Goal: Communication & Community: Answer question/provide support

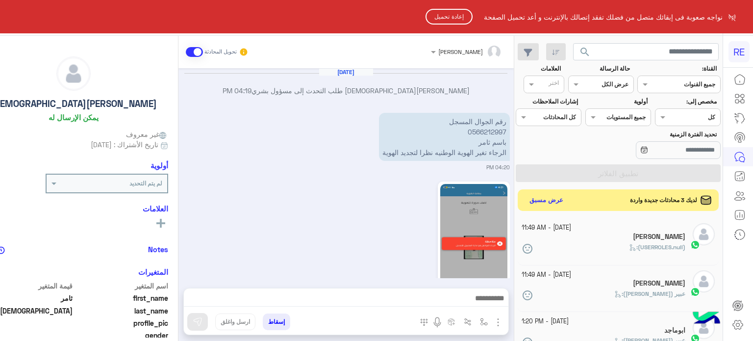
scroll to position [471, 0]
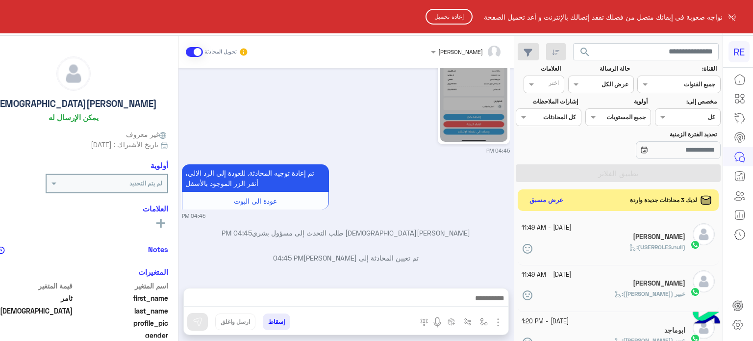
click at [454, 15] on button "إعادة تحميل" at bounding box center [449, 17] width 47 height 16
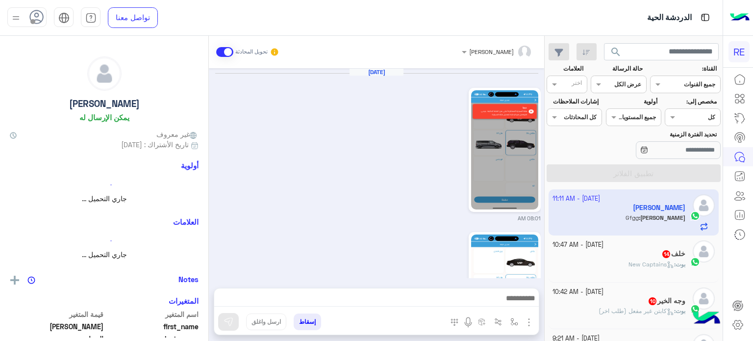
scroll to position [1050, 0]
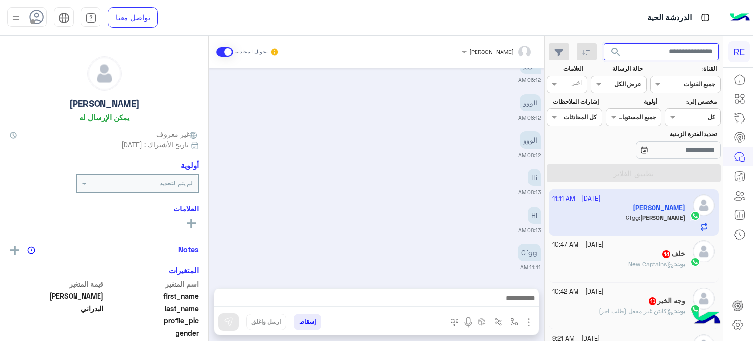
click at [659, 53] on input "text" at bounding box center [661, 52] width 115 height 18
paste input "*********"
type input "*********"
click at [604, 43] on button "search" at bounding box center [616, 53] width 24 height 21
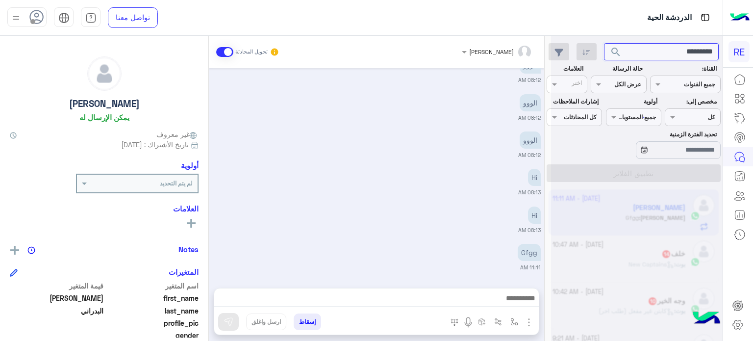
scroll to position [0, 0]
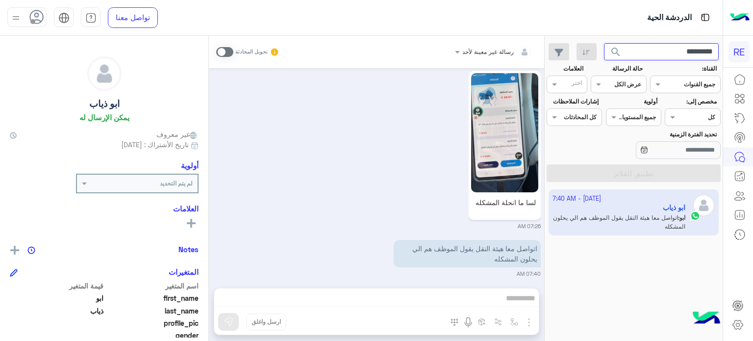
scroll to position [1718, 0]
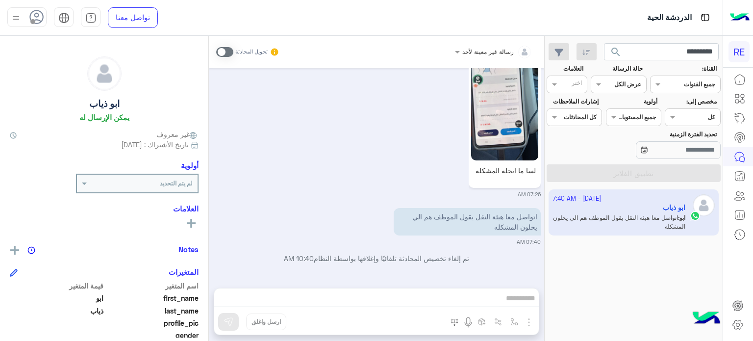
click at [478, 294] on div "رسالة غير معينة لأحد تحويل المحادثة Sep 28, 2025 عملية شراء اون لاين مبلغ العمل…" at bounding box center [376, 190] width 335 height 309
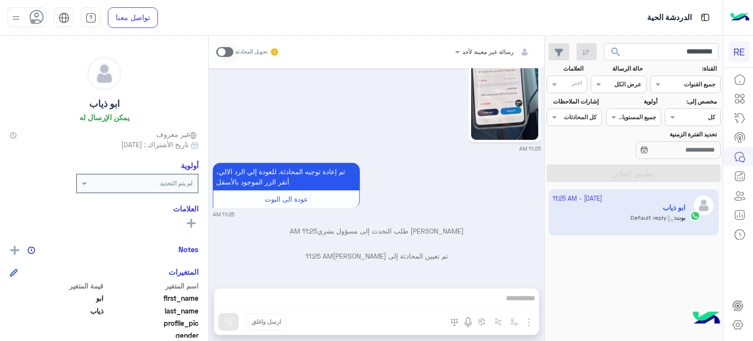
scroll to position [186, 0]
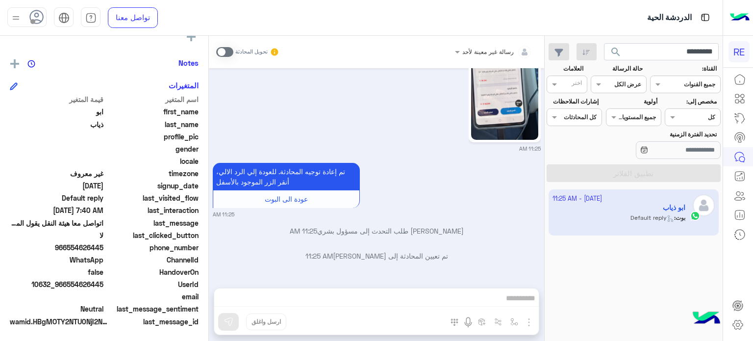
drag, startPoint x: 104, startPoint y: 284, endPoint x: 67, endPoint y: 286, distance: 37.8
click at [67, 286] on span "10632_966554626445" at bounding box center [57, 284] width 94 height 10
copy span "554626445"
click at [351, 272] on div "Sep 28, 2025 عملية شراء اون لاين مبلغ العملية 18.00 SAR لدى Tarhal Al-Modon Lan…" at bounding box center [376, 173] width 335 height 210
click at [222, 53] on span at bounding box center [224, 52] width 17 height 10
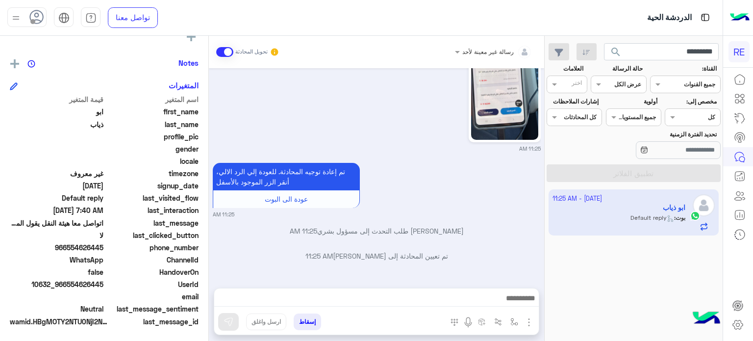
scroll to position [2774, 0]
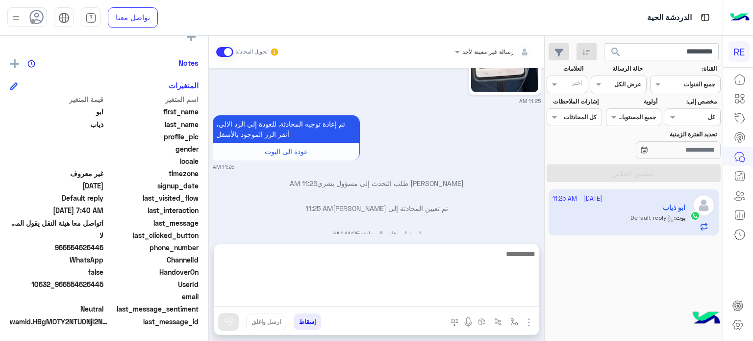
click at [404, 299] on textarea at bounding box center [376, 277] width 325 height 59
type textarea "**********"
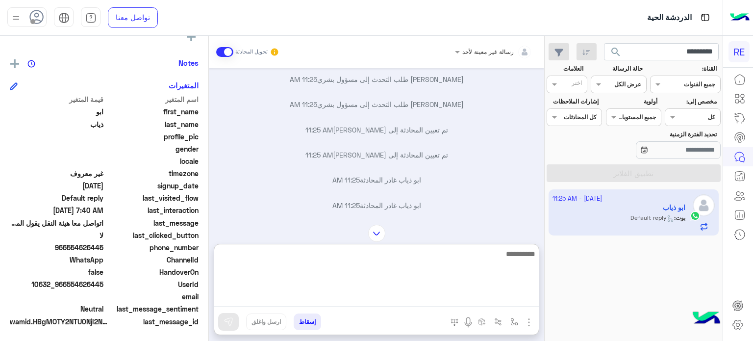
scroll to position [2957, 0]
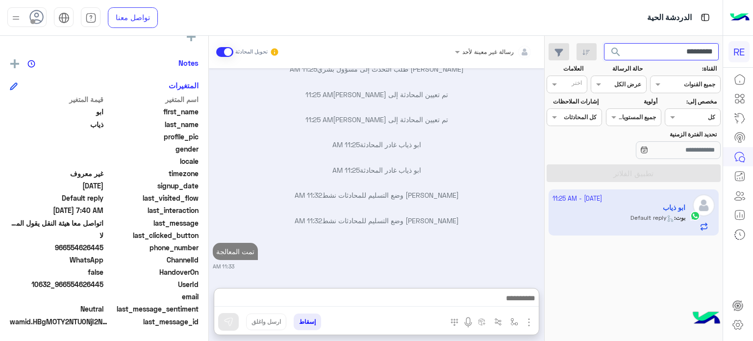
click at [677, 51] on input "*********" at bounding box center [661, 52] width 115 height 18
click at [604, 43] on button "search" at bounding box center [616, 53] width 24 height 21
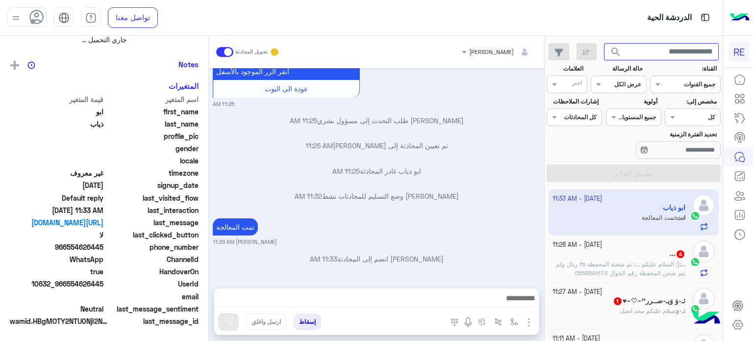
scroll to position [184, 0]
click at [611, 256] on div "... 4" at bounding box center [619, 255] width 133 height 10
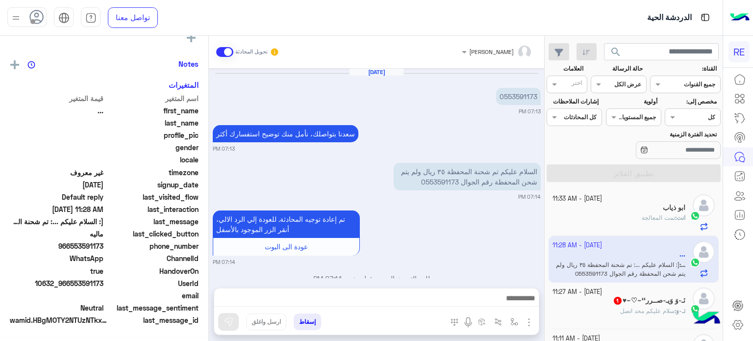
scroll to position [233, 0]
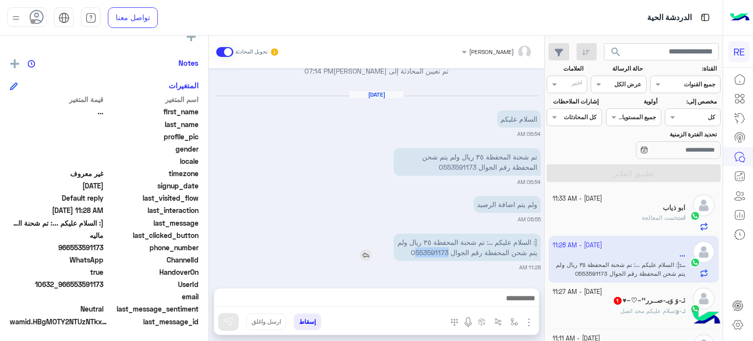
drag, startPoint x: 435, startPoint y: 251, endPoint x: 404, endPoint y: 254, distance: 31.0
click at [404, 254] on p "[: السلام عليكم ...: تم شحنة المحفظة ٣٥ ريال ولم يتم شحن المحفظة رقم الجوال 055…" at bounding box center [467, 246] width 147 height 27
copy p "553591173"
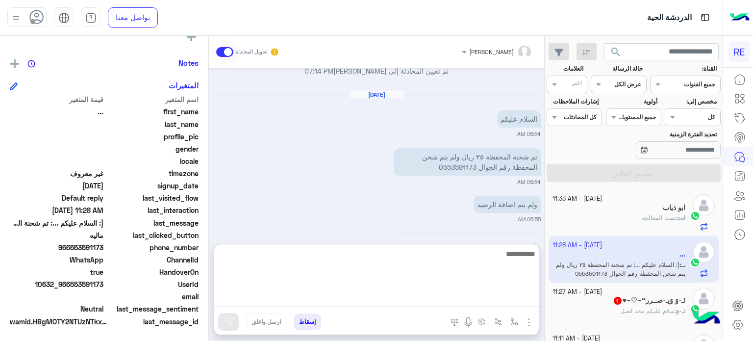
click at [458, 298] on textarea at bounding box center [376, 277] width 325 height 59
type textarea "**********"
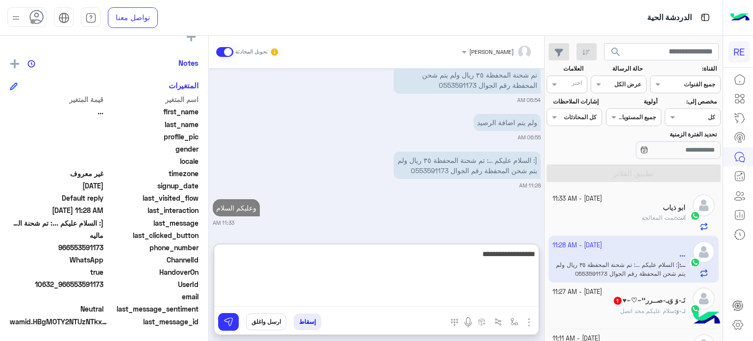
scroll to position [340, 0]
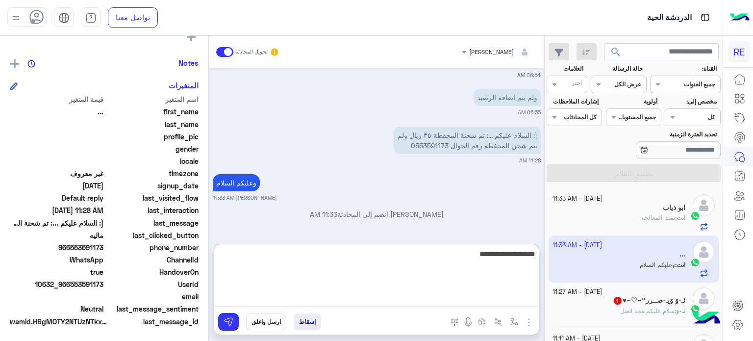
type textarea "**********"
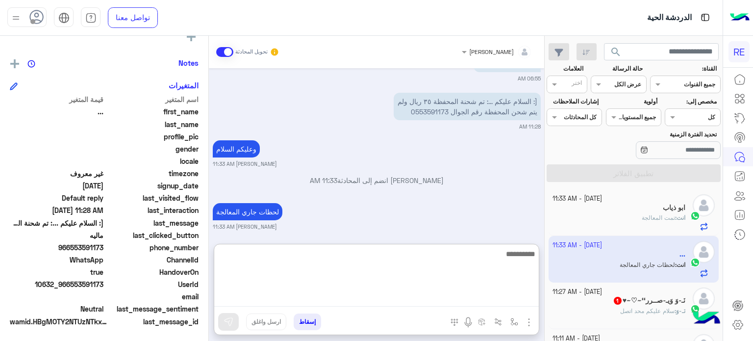
scroll to position [377, 0]
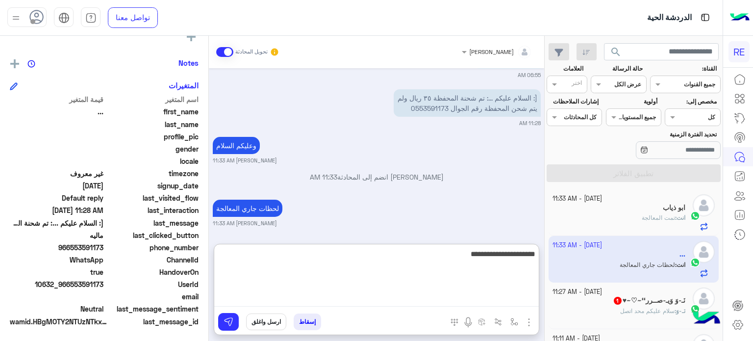
type textarea "**********"
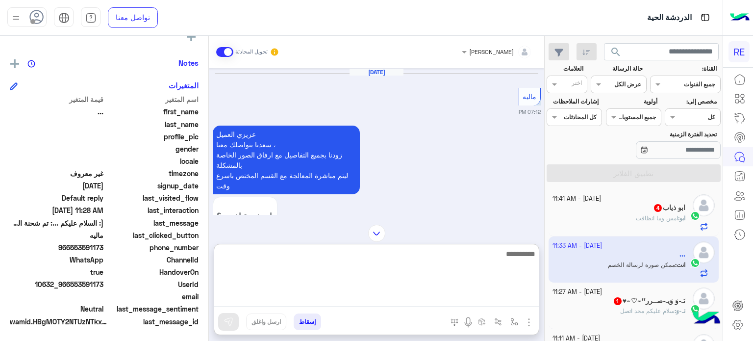
scroll to position [678, 0]
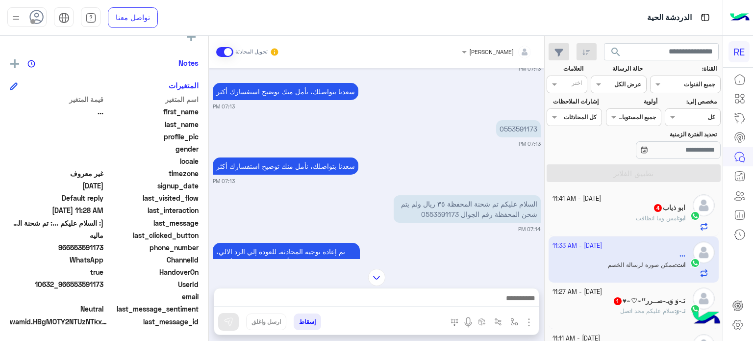
click at [638, 214] on p "ابو : امس وما انظافت" at bounding box center [661, 218] width 50 height 9
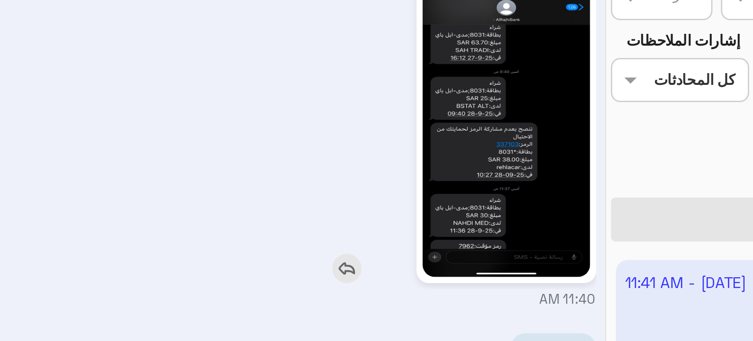
scroll to position [175, 0]
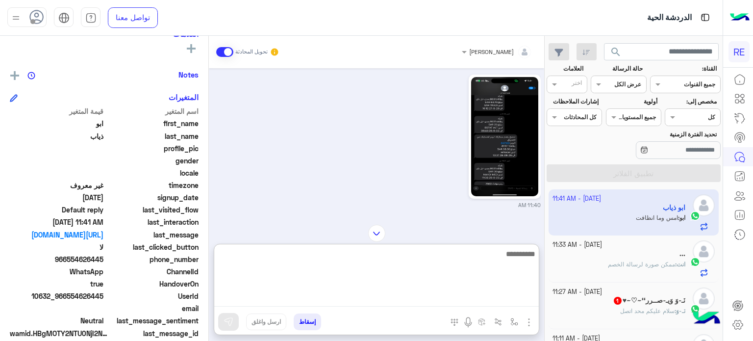
click at [485, 300] on textarea at bounding box center [376, 277] width 325 height 59
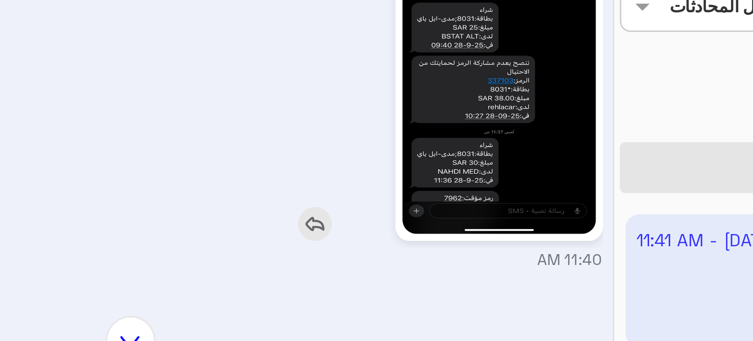
scroll to position [164, 0]
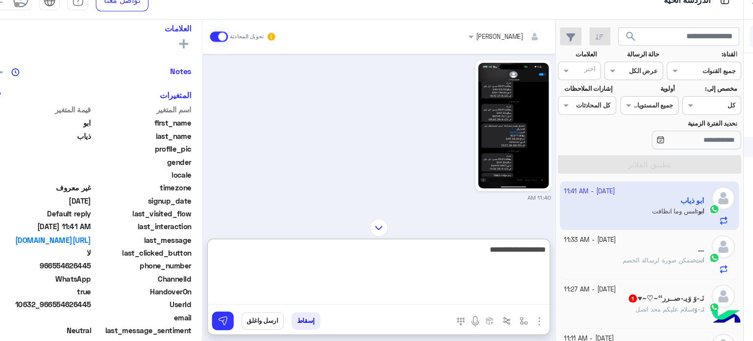
type textarea "**********"
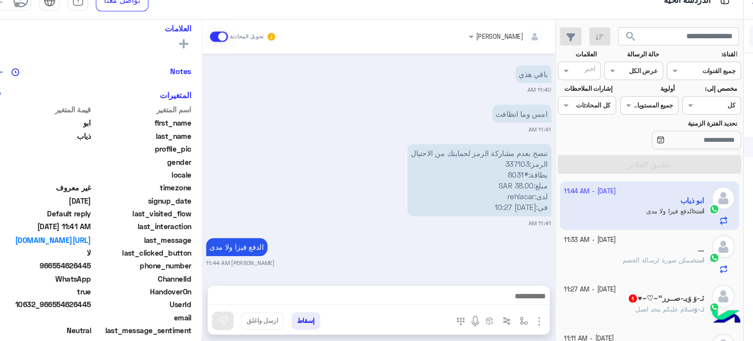
scroll to position [316, 0]
drag, startPoint x: 104, startPoint y: 307, endPoint x: 67, endPoint y: 307, distance: 37.8
click at [67, 307] on span "10632_966554626445" at bounding box center [57, 306] width 94 height 10
copy span "554626445"
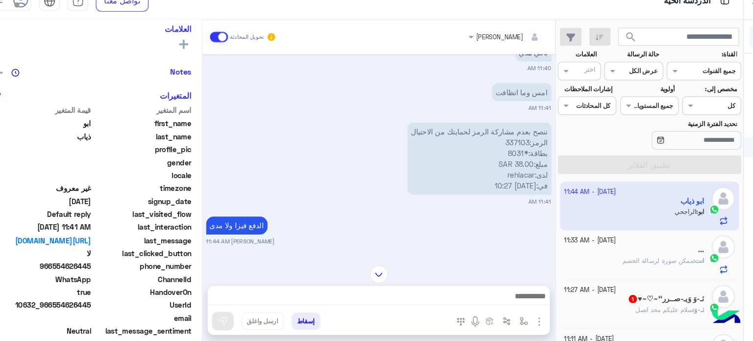
scroll to position [0, 0]
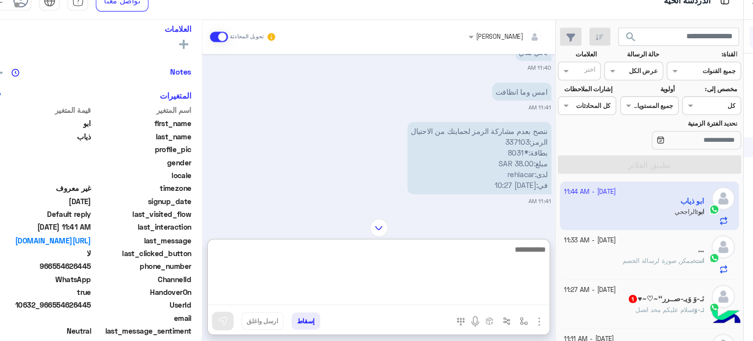
click at [509, 299] on textarea at bounding box center [376, 277] width 325 height 59
type textarea "*"
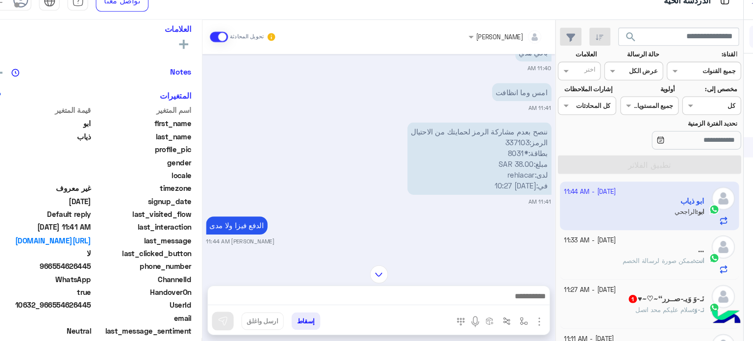
drag, startPoint x: 104, startPoint y: 305, endPoint x: 70, endPoint y: 309, distance: 34.7
click at [70, 309] on span "10632_966554626445" at bounding box center [57, 306] width 94 height 10
copy span "554626445"
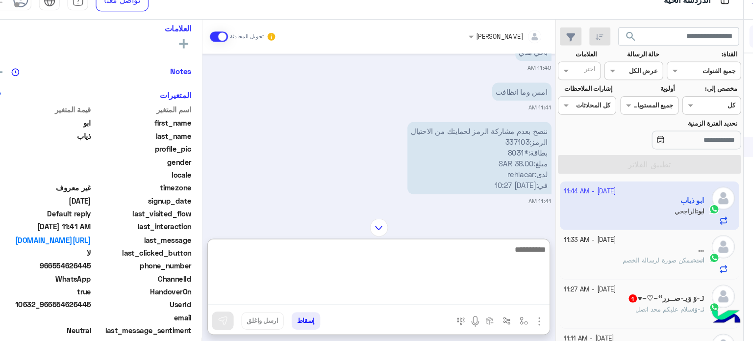
click at [427, 299] on textarea at bounding box center [376, 277] width 325 height 59
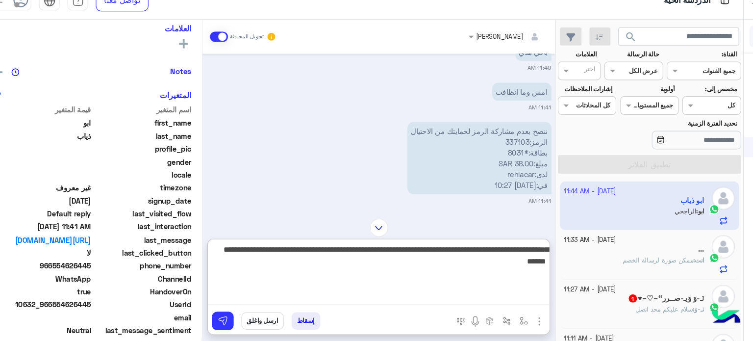
type textarea "**********"
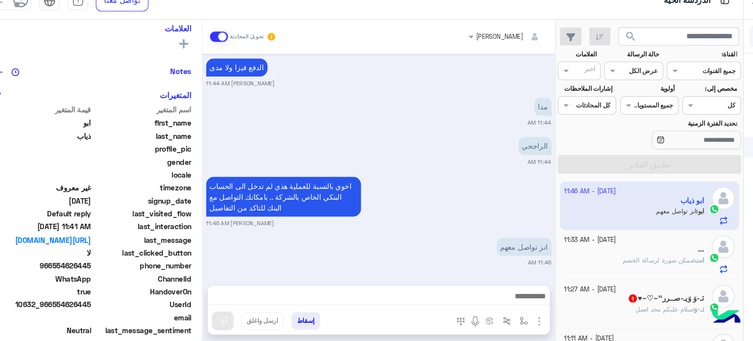
click at [605, 258] on div "..." at bounding box center [619, 255] width 133 height 10
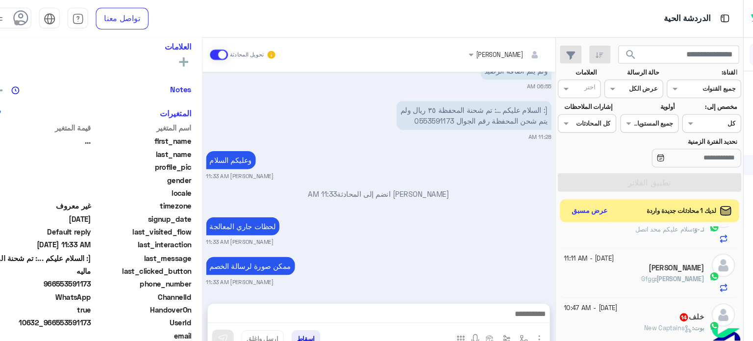
scroll to position [116, 0]
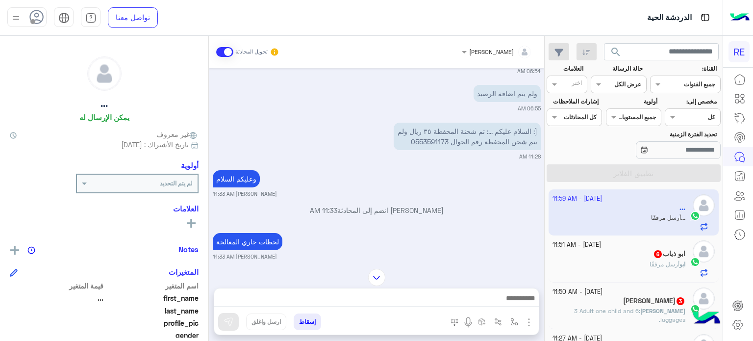
scroll to position [302, 0]
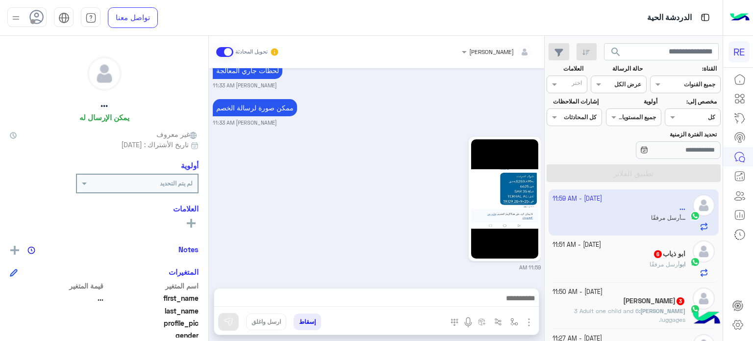
click at [667, 265] on span "أرسل مرفقًا" at bounding box center [665, 263] width 30 height 7
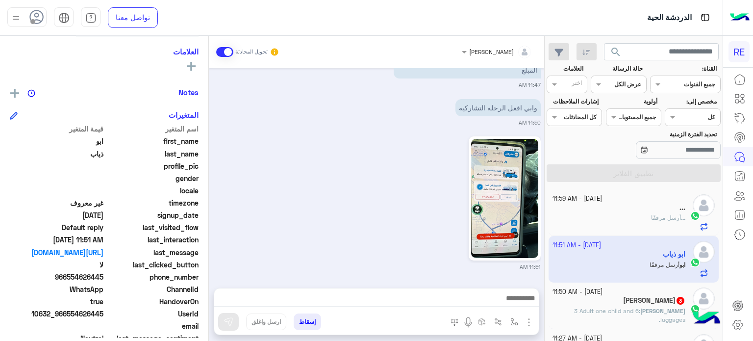
scroll to position [159, 0]
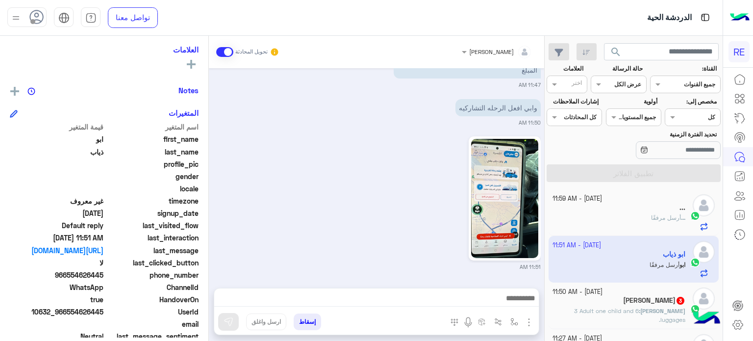
drag, startPoint x: 104, startPoint y: 272, endPoint x: 67, endPoint y: 273, distance: 36.8
click at [67, 273] on span "966554626445" at bounding box center [57, 275] width 94 height 10
copy span "554626445"
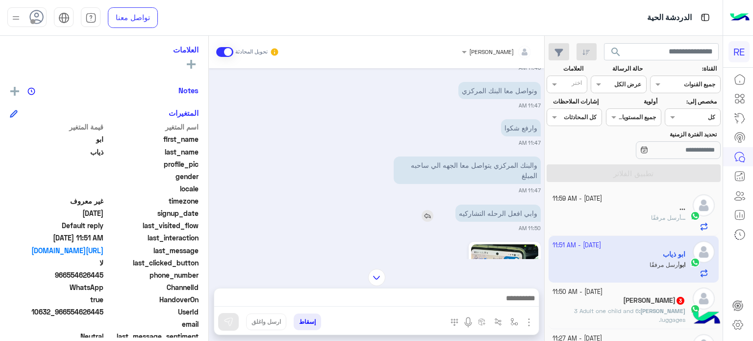
scroll to position [319, 0]
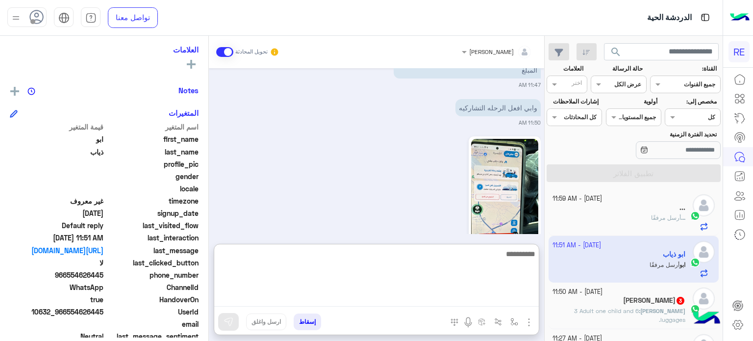
click at [430, 294] on textarea at bounding box center [376, 277] width 325 height 59
type textarea "**********"
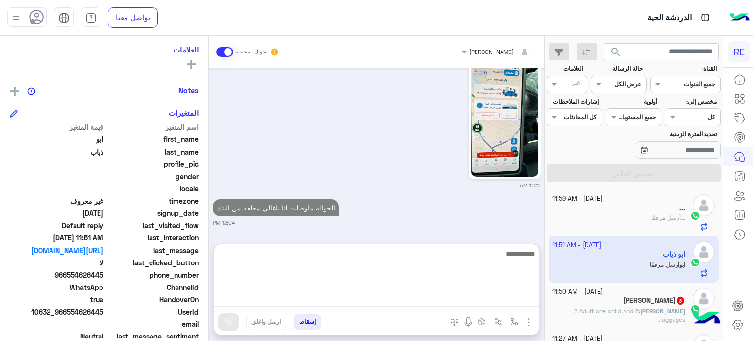
scroll to position [33, 0]
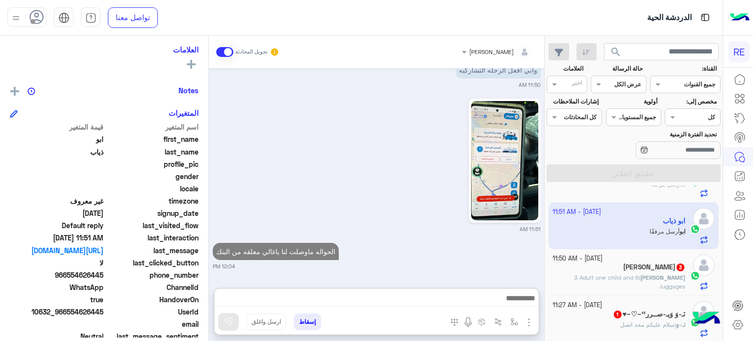
click at [622, 281] on p "Murad : 3 Adult one child and 6 luggages." at bounding box center [619, 282] width 133 height 18
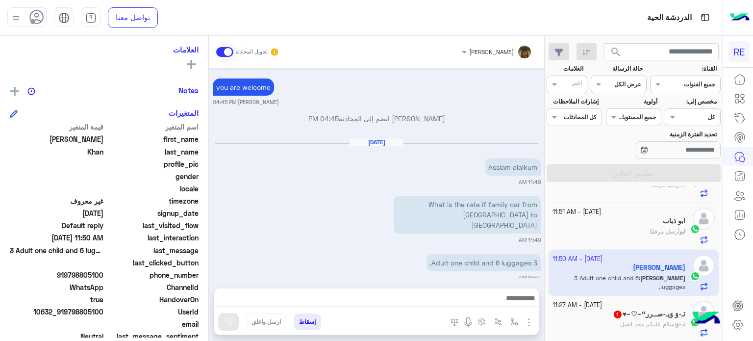
scroll to position [88, 0]
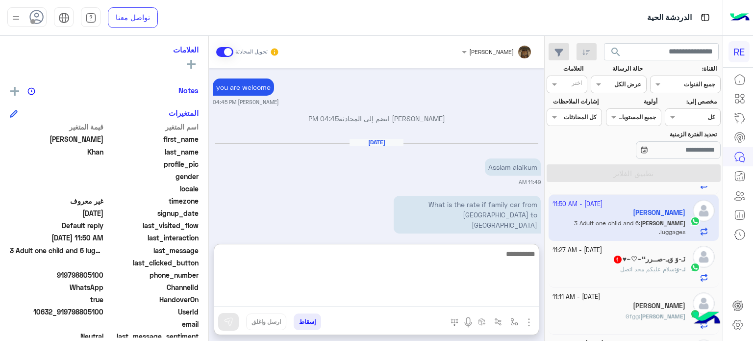
click at [439, 298] on textarea at bounding box center [376, 277] width 325 height 59
type textarea "*"
type textarea "**********"
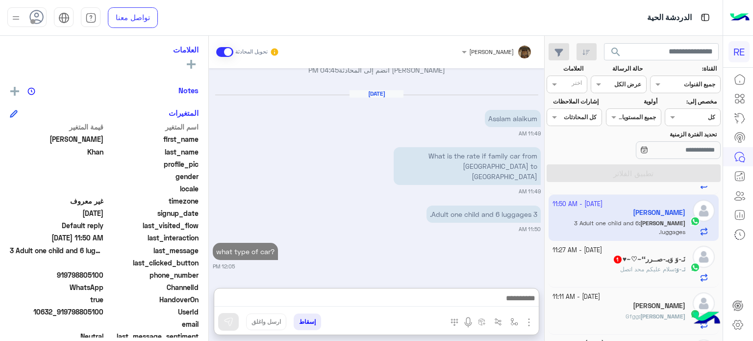
click at [628, 251] on div "29 September - 11:27 AM" at bounding box center [619, 250] width 133 height 9
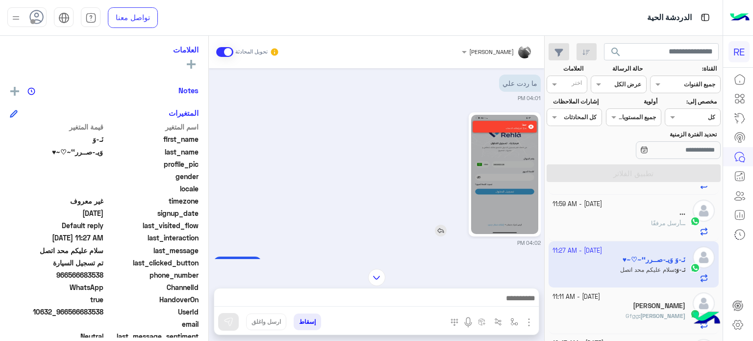
scroll to position [341, 0]
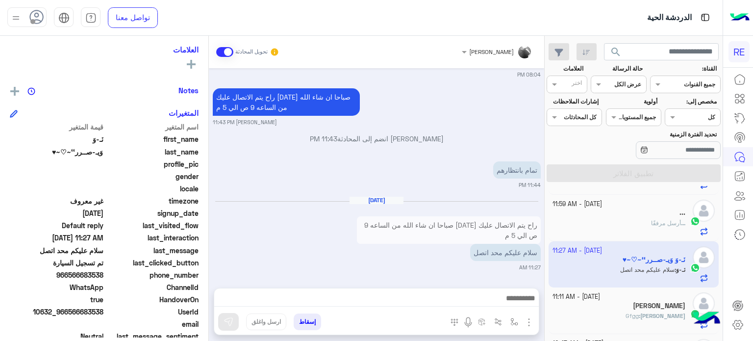
drag, startPoint x: 104, startPoint y: 276, endPoint x: 71, endPoint y: 278, distance: 33.9
click at [71, 278] on span "966566683538" at bounding box center [57, 275] width 94 height 10
copy span "566683538"
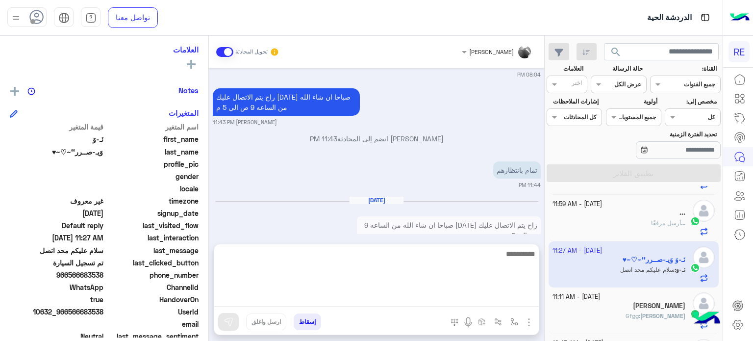
click at [398, 296] on textarea at bounding box center [376, 277] width 325 height 59
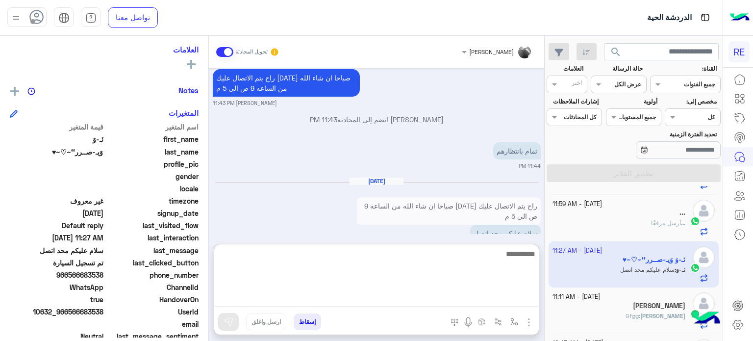
scroll to position [386, 0]
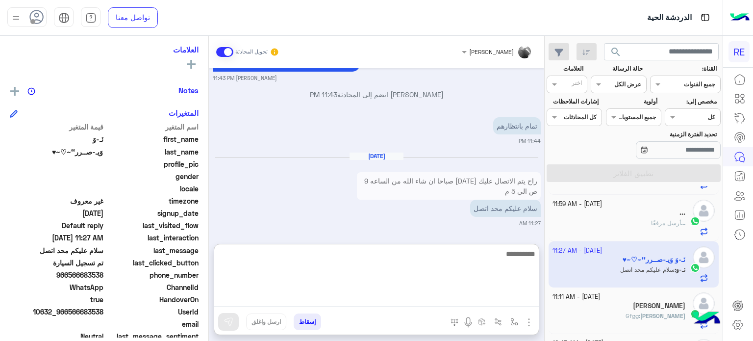
click at [408, 258] on textarea at bounding box center [376, 277] width 325 height 59
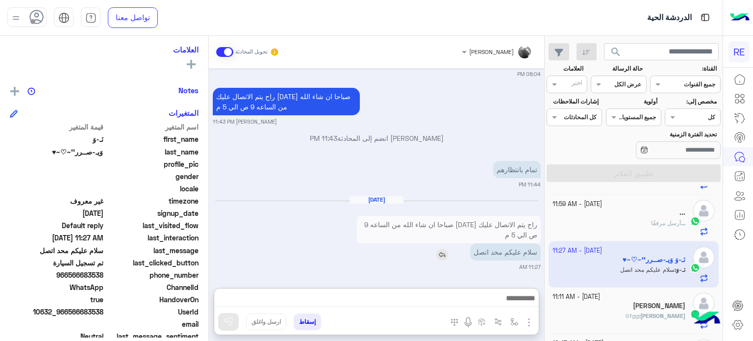
click at [531, 216] on div "راح يتم الاتصال عليك غدا صباحا ان شاء الله من الساعه 9 ص الي 5 م سلام عليكم محد…" at bounding box center [449, 238] width 184 height 45
click at [531, 206] on div "Sep 29, 2025 راح يتم الاتصال عليك غدا صباحا ان شاء الله من الساعه 9 ص الي 5 م س…" at bounding box center [377, 233] width 328 height 75
click at [531, 206] on div "Sep 29, 2025" at bounding box center [376, 204] width 323 height 7
click at [517, 249] on p "سلام عليكم محد اتصل" at bounding box center [505, 252] width 71 height 17
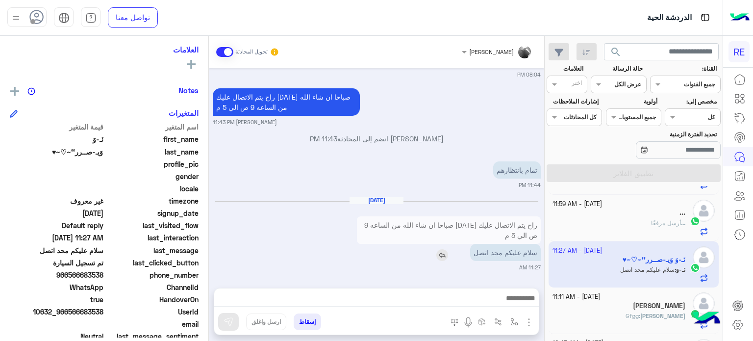
click at [479, 254] on p "سلام عليكم محد اتصل" at bounding box center [505, 252] width 71 height 17
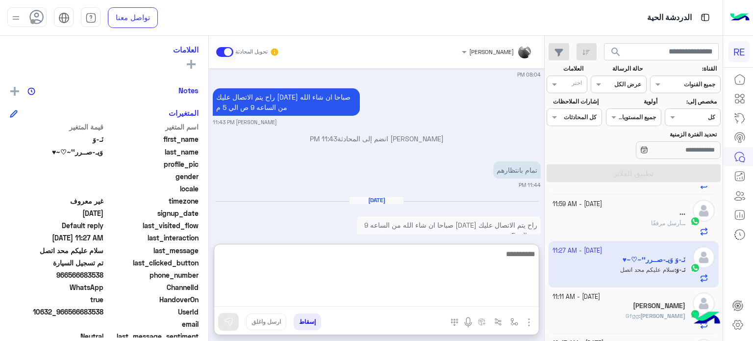
click at [444, 295] on textarea at bounding box center [376, 277] width 325 height 59
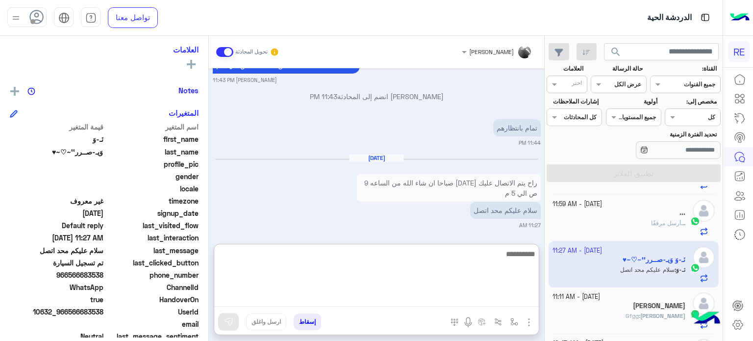
scroll to position [386, 0]
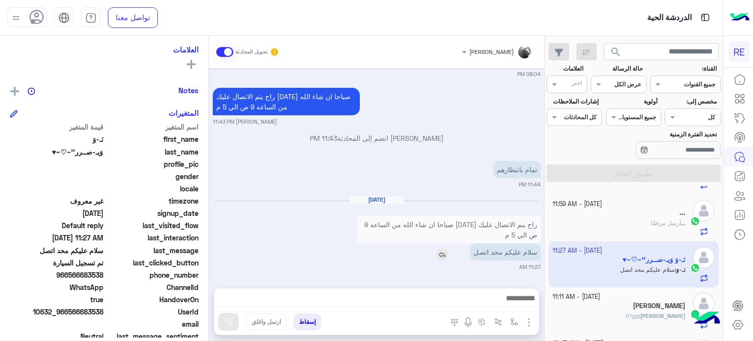
click at [363, 216] on div "راح يتم الاتصال عليك غدا صباحا ان شاء الله من الساعه 9 ص الي 5 م سلام عليكم محد…" at bounding box center [449, 238] width 184 height 45
click at [455, 291] on div at bounding box center [376, 300] width 325 height 25
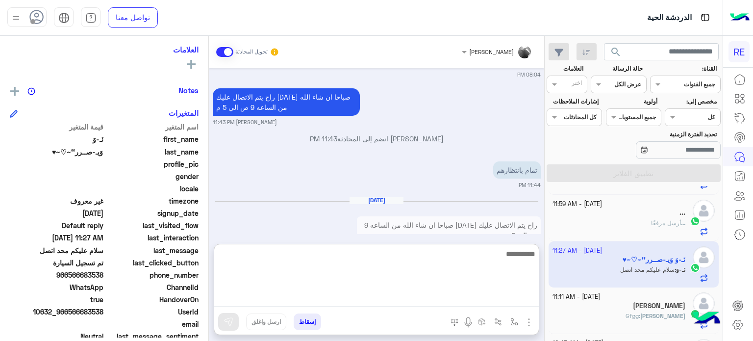
click at [451, 297] on textarea at bounding box center [376, 277] width 325 height 59
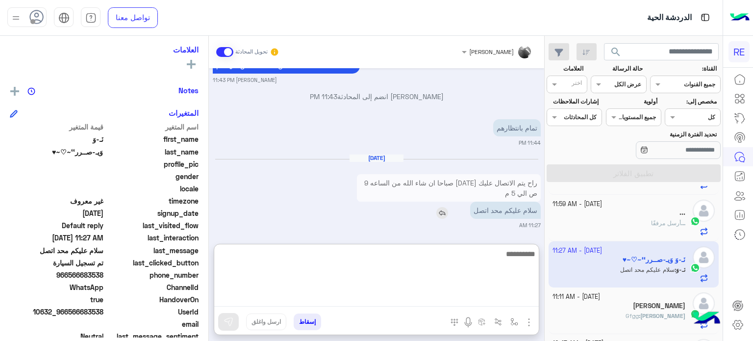
scroll to position [386, 0]
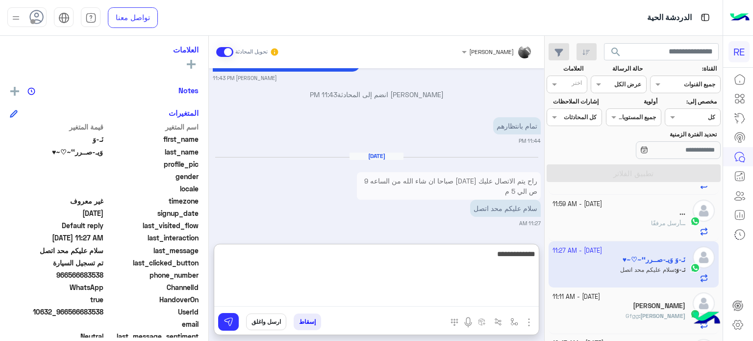
type textarea "**********"
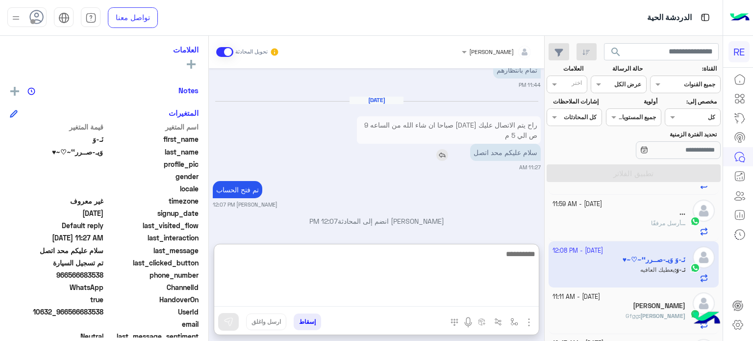
scroll to position [486, 0]
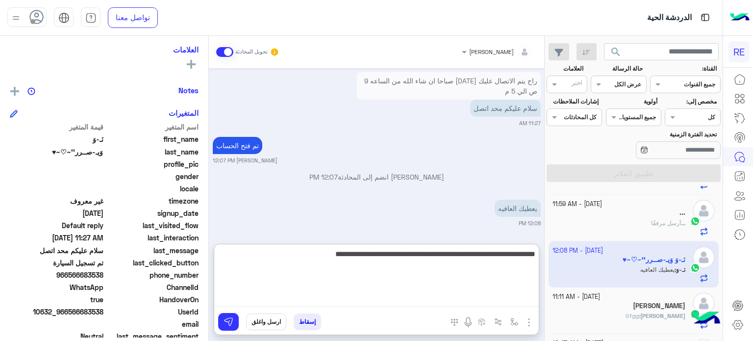
type textarea "**********"
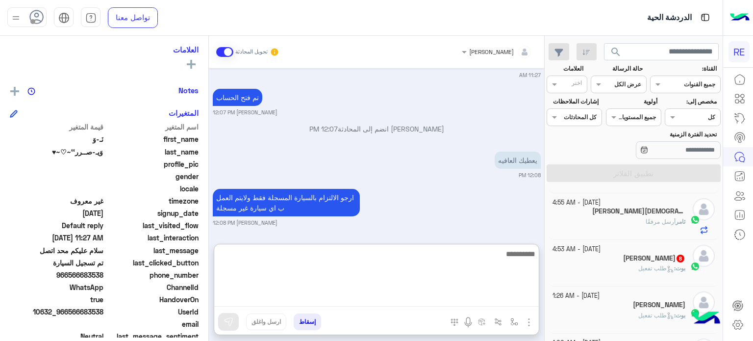
scroll to position [602, 0]
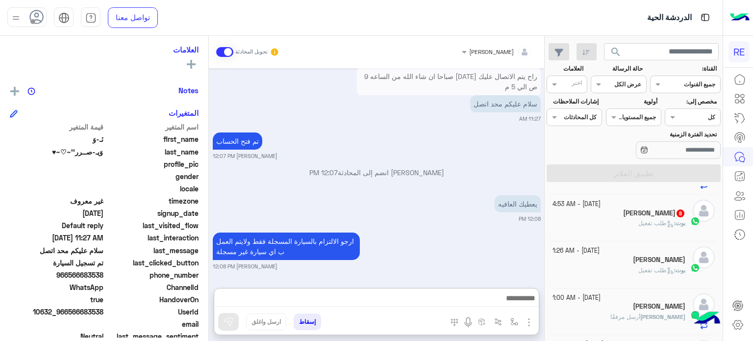
click at [645, 215] on h5 "محمد العجمي 8" at bounding box center [654, 213] width 62 height 8
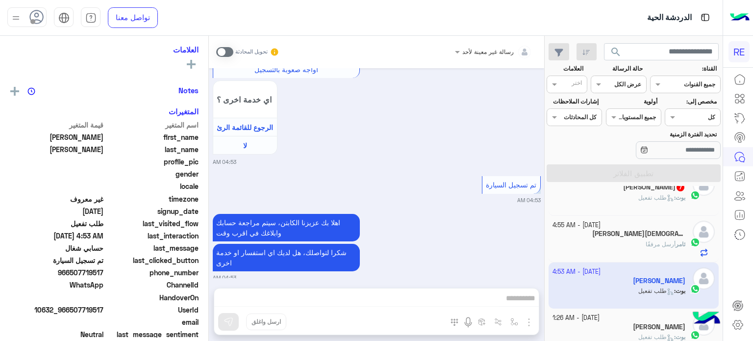
scroll to position [526, 0]
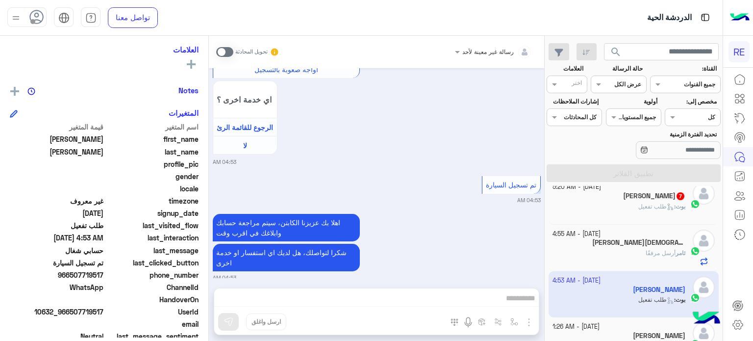
click at [639, 210] on p "بوت : طلب تفعيل" at bounding box center [662, 206] width 47 height 9
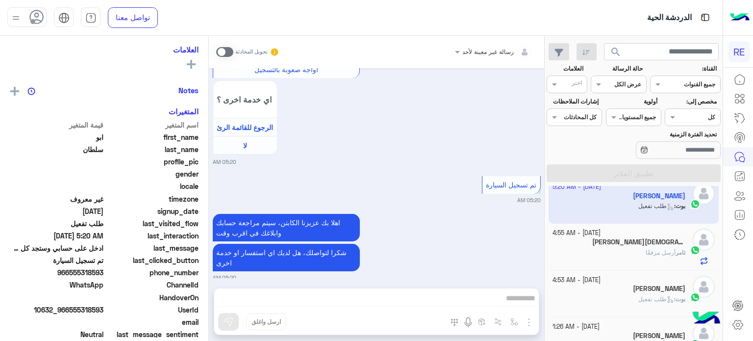
scroll to position [412, 0]
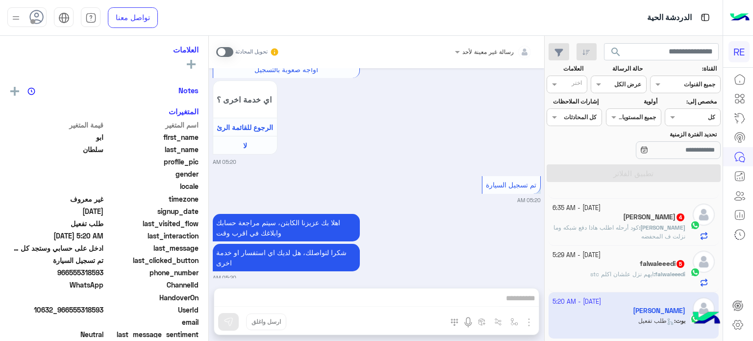
click at [608, 280] on div "falwaleeedi : ايهم نزل علشان اكلم stc" at bounding box center [619, 278] width 133 height 17
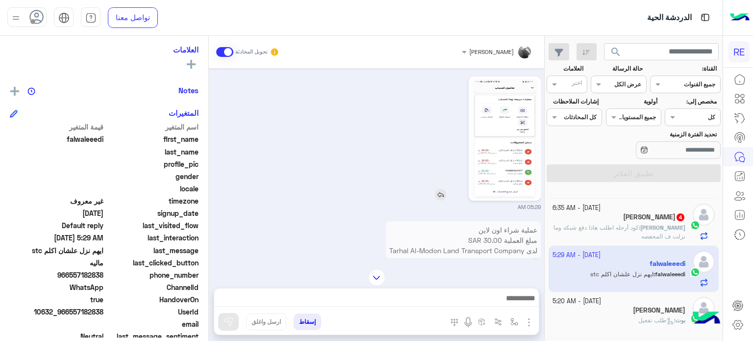
scroll to position [386, 0]
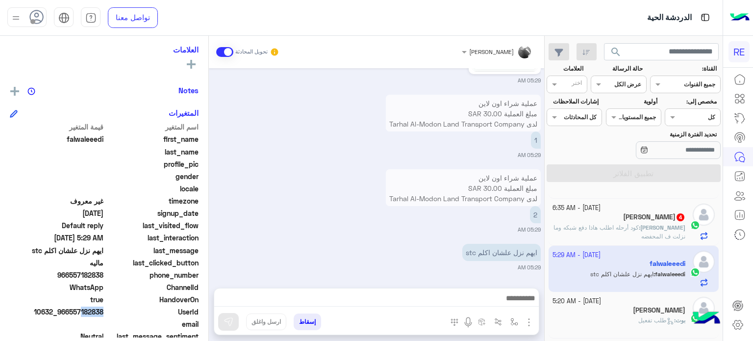
drag, startPoint x: 103, startPoint y: 313, endPoint x: 78, endPoint y: 315, distance: 24.6
click at [78, 315] on span "10632_966557182838" at bounding box center [57, 312] width 94 height 10
click at [120, 312] on span "UserId" at bounding box center [152, 312] width 94 height 10
drag, startPoint x: 106, startPoint y: 310, endPoint x: 72, endPoint y: 311, distance: 34.4
click at [72, 311] on div "UserId 10632_966557182838" at bounding box center [104, 313] width 189 height 12
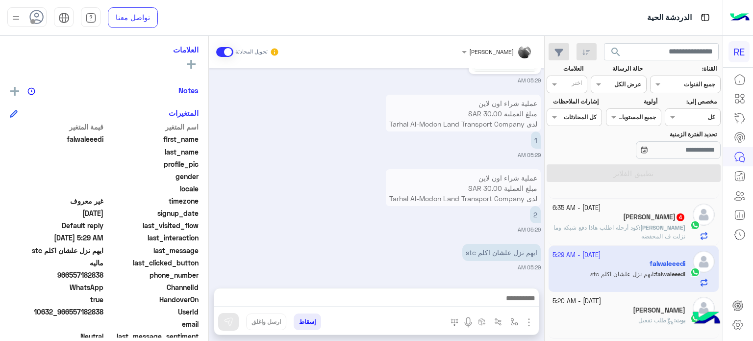
click at [75, 310] on span "10632_966557182838" at bounding box center [57, 312] width 94 height 10
drag, startPoint x: 71, startPoint y: 311, endPoint x: 105, endPoint y: 311, distance: 34.3
click at [105, 311] on div "UserId 10632_966557182838" at bounding box center [104, 313] width 189 height 12
copy span "557182838"
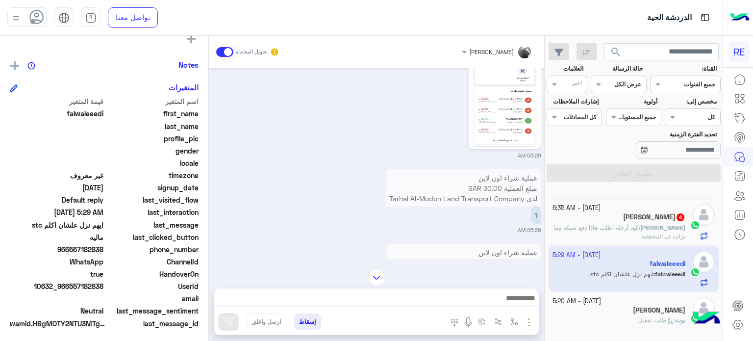
scroll to position [2019, 0]
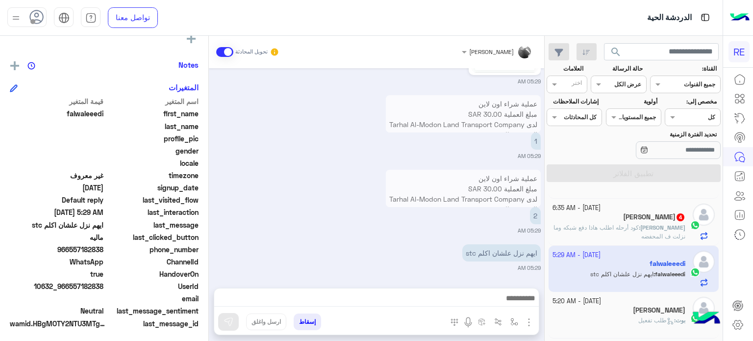
click at [491, 121] on p "عملية شراء اون لاين مبلغ العملية 30.00 SAR لدى Tarhal Al-Modon Land Transport C…" at bounding box center [463, 129] width 155 height 69
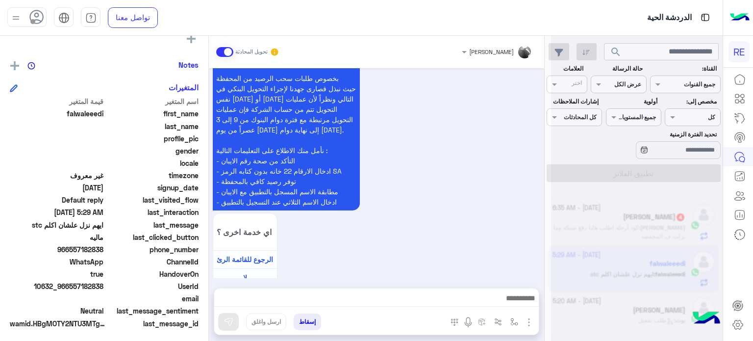
click at [483, 115] on div "Sep 28, 2025 عزيزي الكابتن نامل منكم التعاون مع فريق العمل في رحلة ورجال المرور…" at bounding box center [376, 173] width 335 height 210
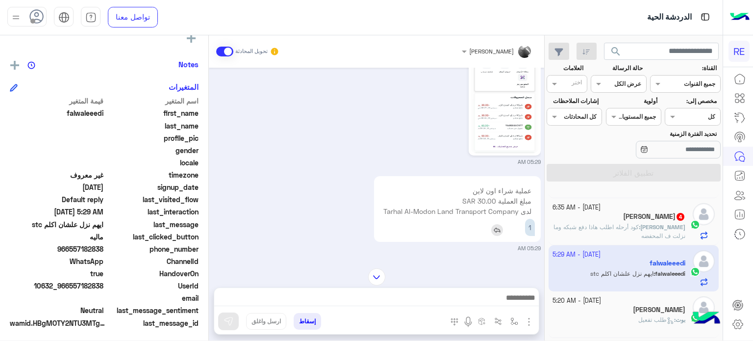
scroll to position [326, 0]
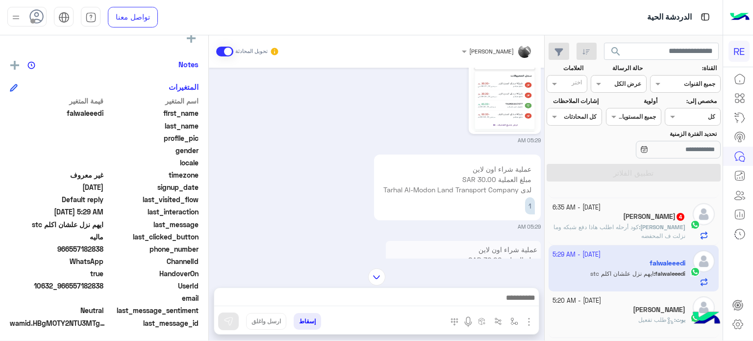
click at [501, 167] on p "عملية شراء اون لاين مبلغ العملية 30.00 SAR لدى Tarhal Al-Modon Land Transport C…" at bounding box center [457, 194] width 155 height 69
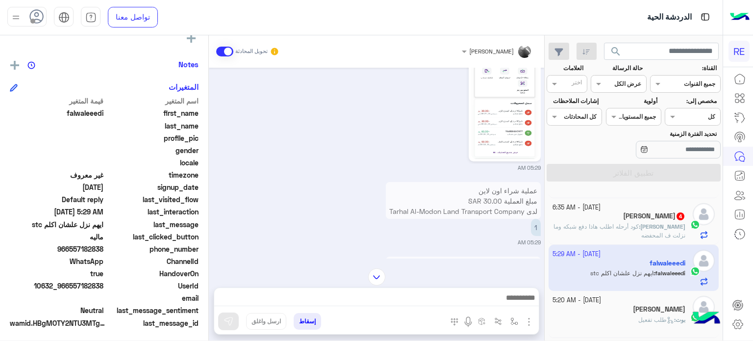
scroll to position [386, 0]
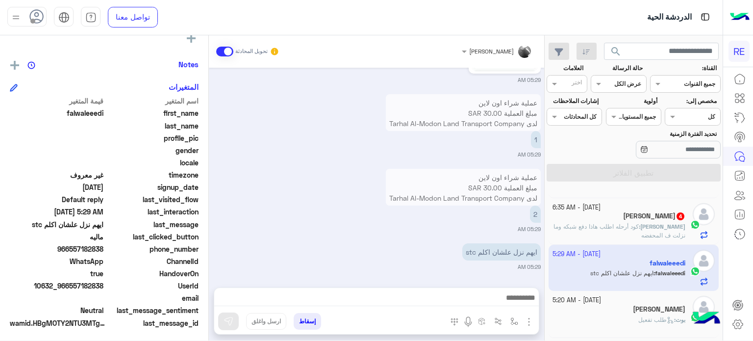
drag, startPoint x: 104, startPoint y: 284, endPoint x: 72, endPoint y: 286, distance: 32.4
click at [72, 286] on span "10632_966557182838" at bounding box center [57, 286] width 94 height 10
copy span "557182838"
click at [474, 285] on div "مروه احمد تحويل المحادثة Sep 28, 2025 عبير زكريا انضم إلى المحادثة 04:44 PM 055…" at bounding box center [376, 189] width 335 height 309
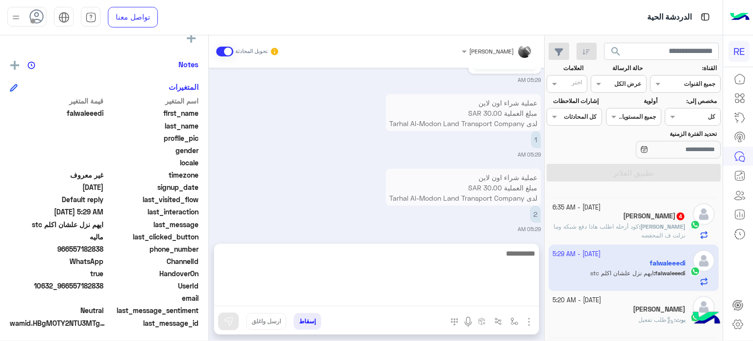
click at [464, 301] on textarea at bounding box center [376, 276] width 325 height 59
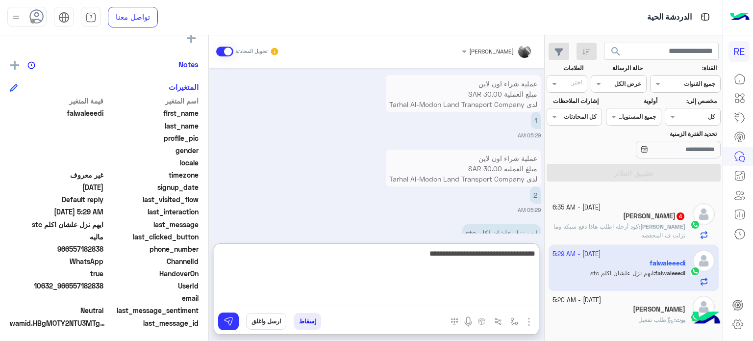
type textarea "**********"
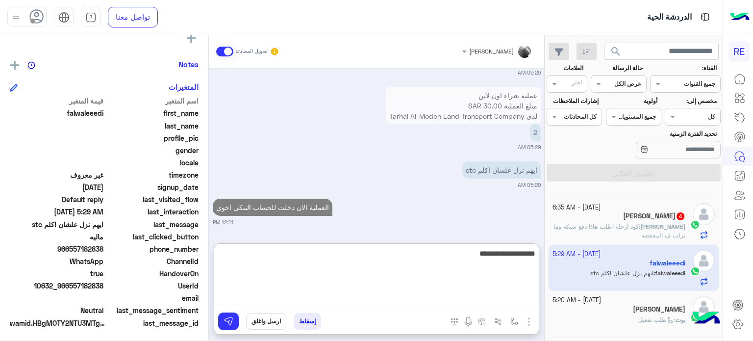
type textarea "**********"
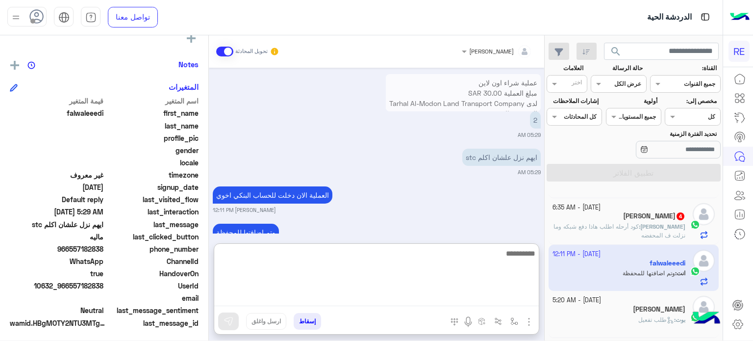
scroll to position [1592, 0]
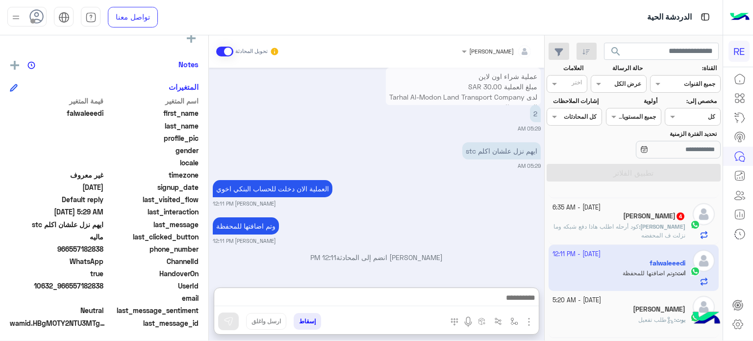
click at [667, 226] on span "كود أرحله اطلب هاذا دفع شبكه وما نزلت ف المحفضه" at bounding box center [620, 231] width 132 height 16
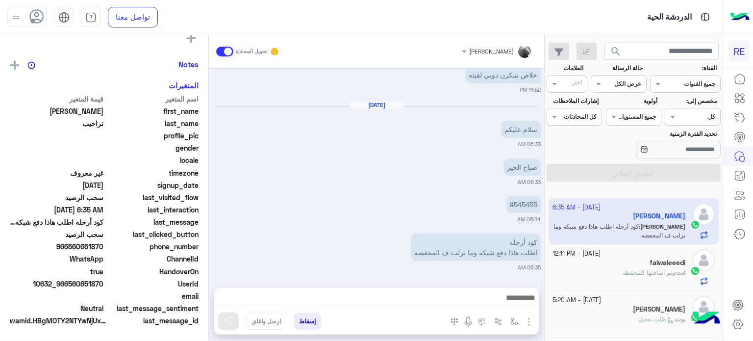
scroll to position [186, 0]
